Goal: Check status: Check status

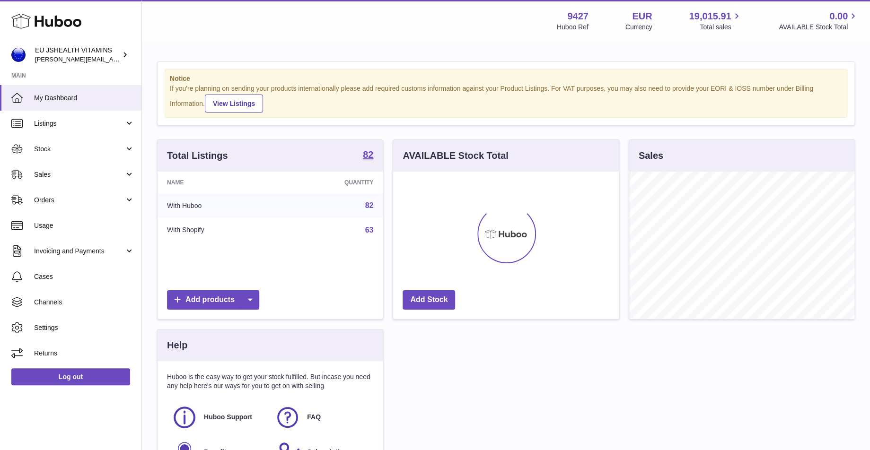
scroll to position [148, 226]
click at [79, 156] on link "Stock" at bounding box center [70, 149] width 141 height 26
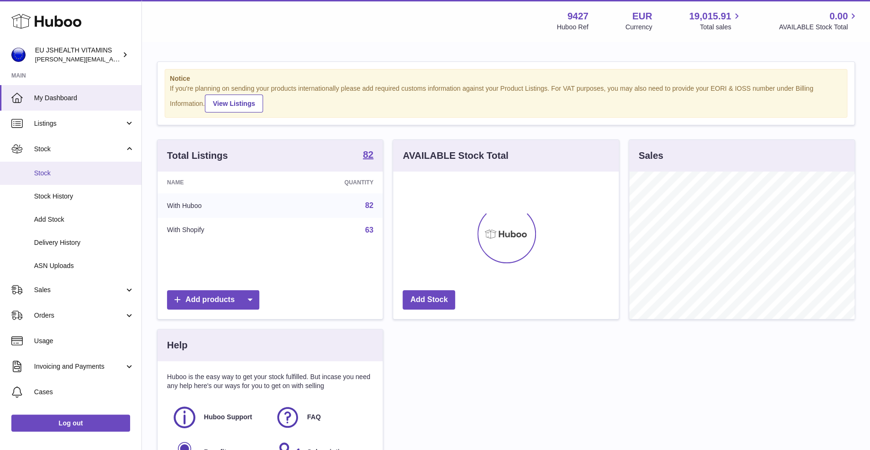
click at [78, 170] on span "Stock" at bounding box center [84, 173] width 100 height 9
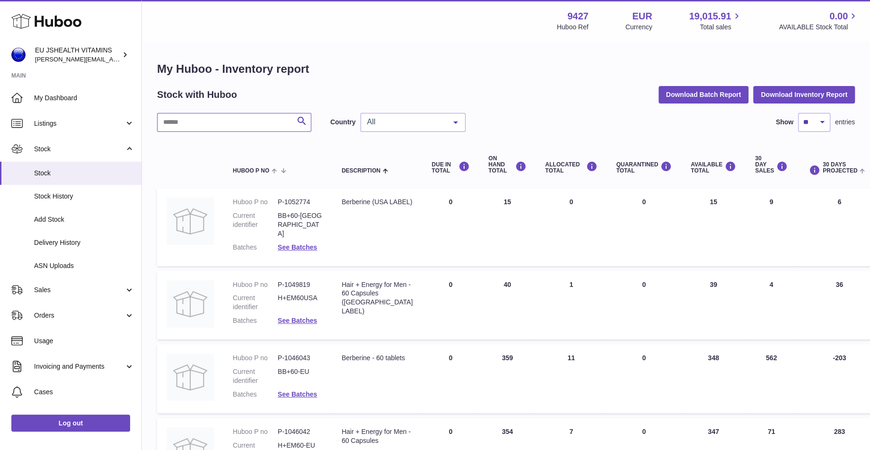
click at [213, 118] on input "text" at bounding box center [234, 122] width 154 height 19
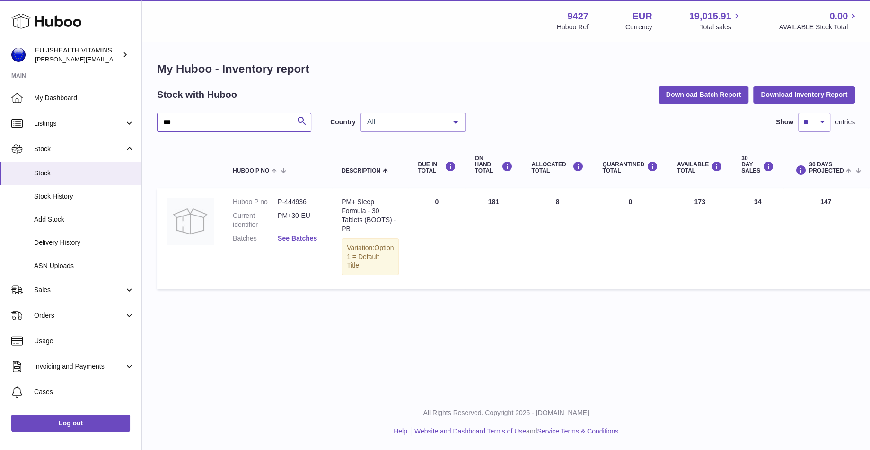
type input "***"
click at [312, 237] on link "See Batches" at bounding box center [297, 239] width 39 height 8
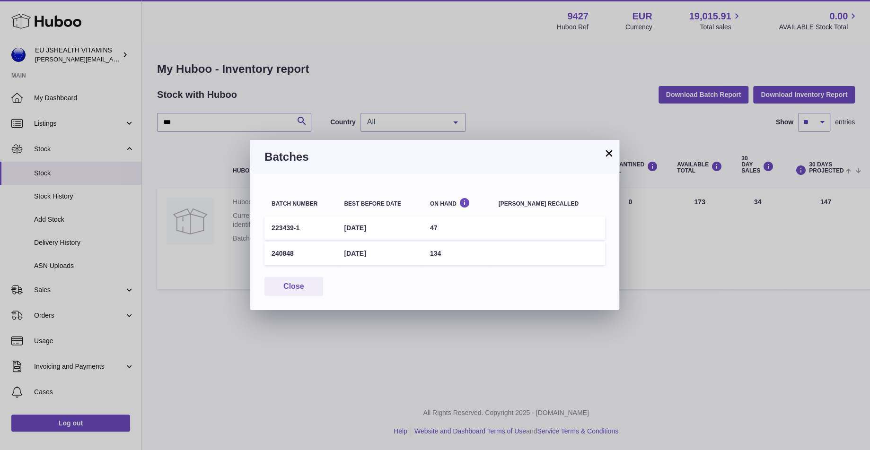
click at [377, 358] on div "× Batches Batch number Best before date On Hand Batch recalled 223439-1 31st Oc…" at bounding box center [435, 225] width 870 height 450
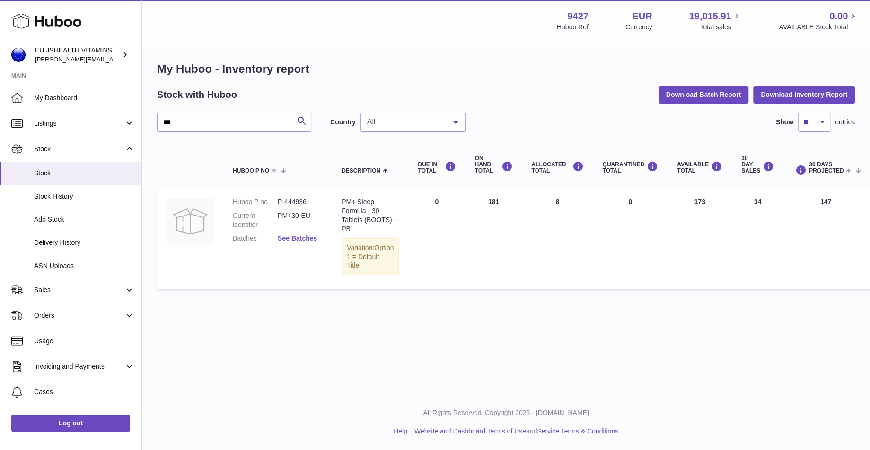
click at [305, 240] on link "See Batches" at bounding box center [297, 239] width 39 height 8
click at [377, 353] on div at bounding box center [435, 225] width 870 height 450
